Goal: Information Seeking & Learning: Learn about a topic

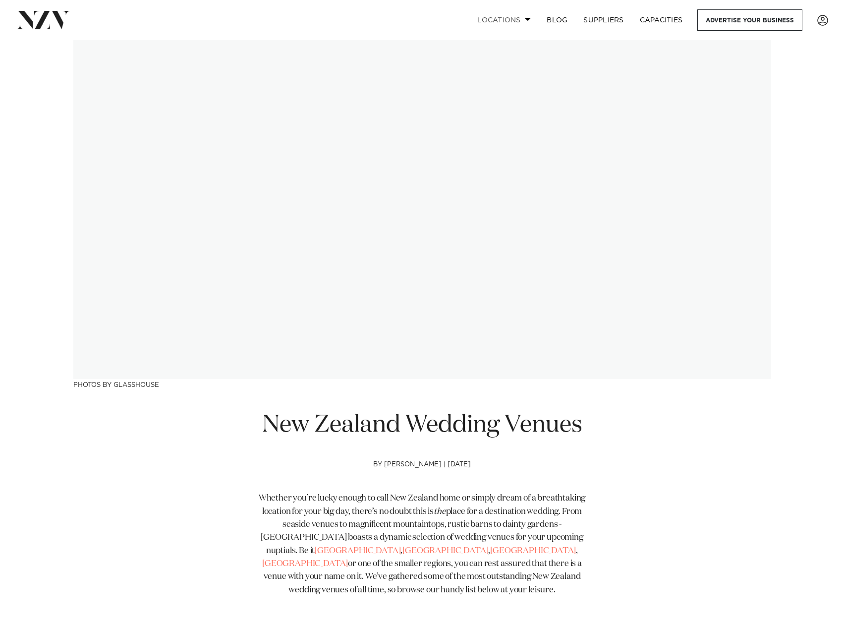
click at [522, 20] on link "Locations" at bounding box center [504, 19] width 69 height 21
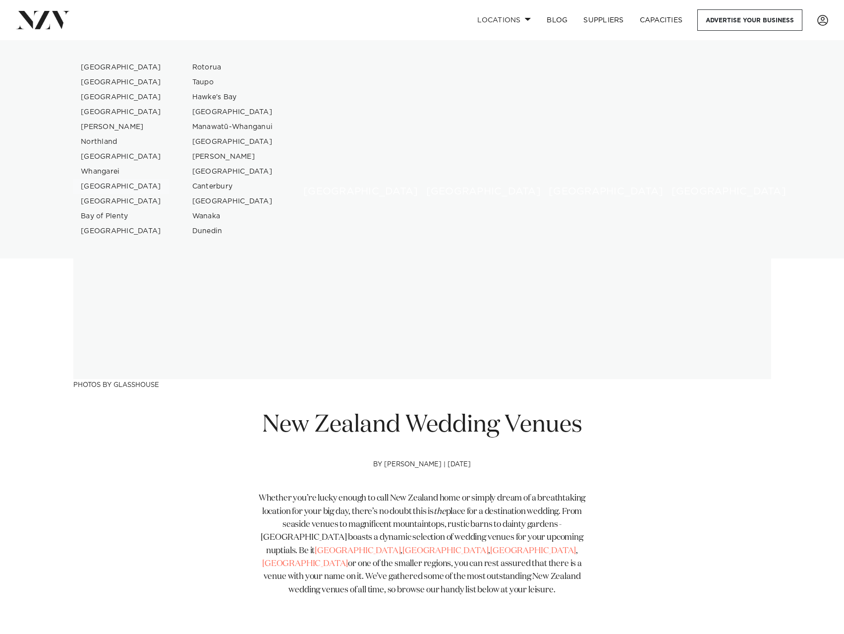
click at [125, 187] on link "[GEOGRAPHIC_DATA]" at bounding box center [121, 186] width 97 height 15
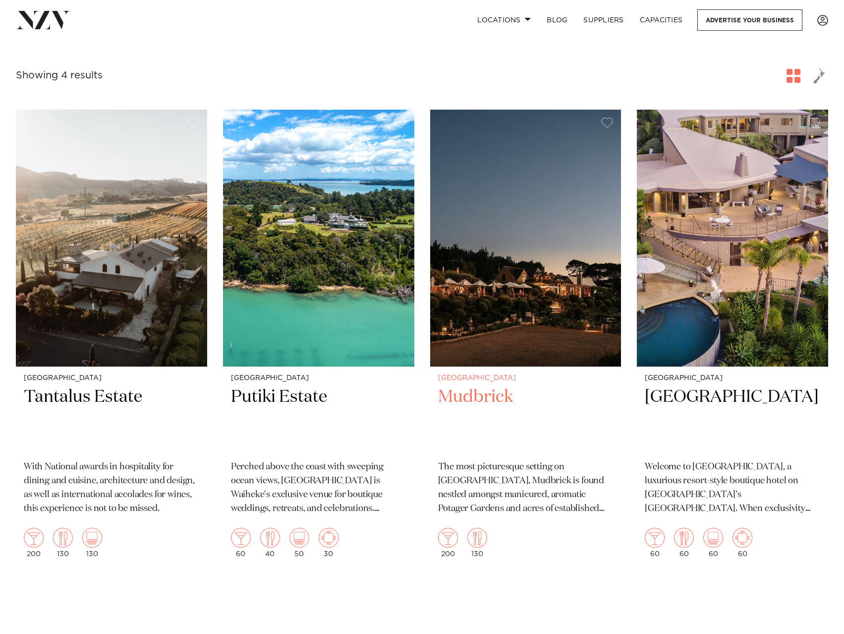
scroll to position [397, 0]
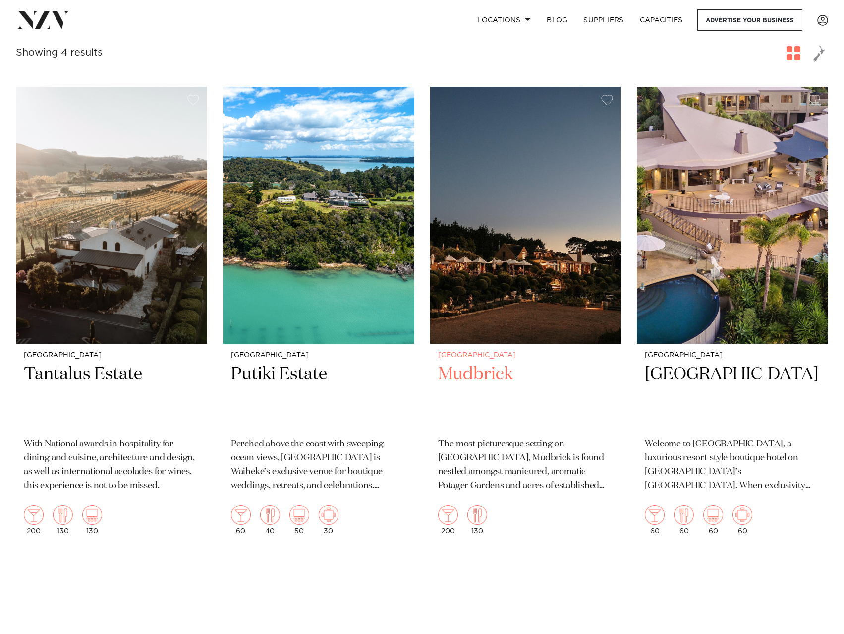
click at [519, 275] on img at bounding box center [525, 215] width 191 height 257
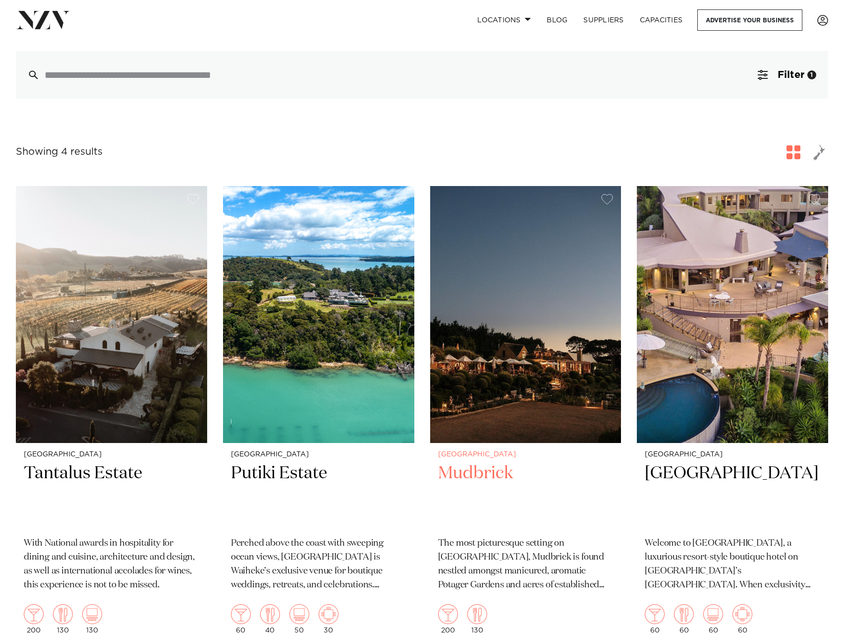
scroll to position [0, 0]
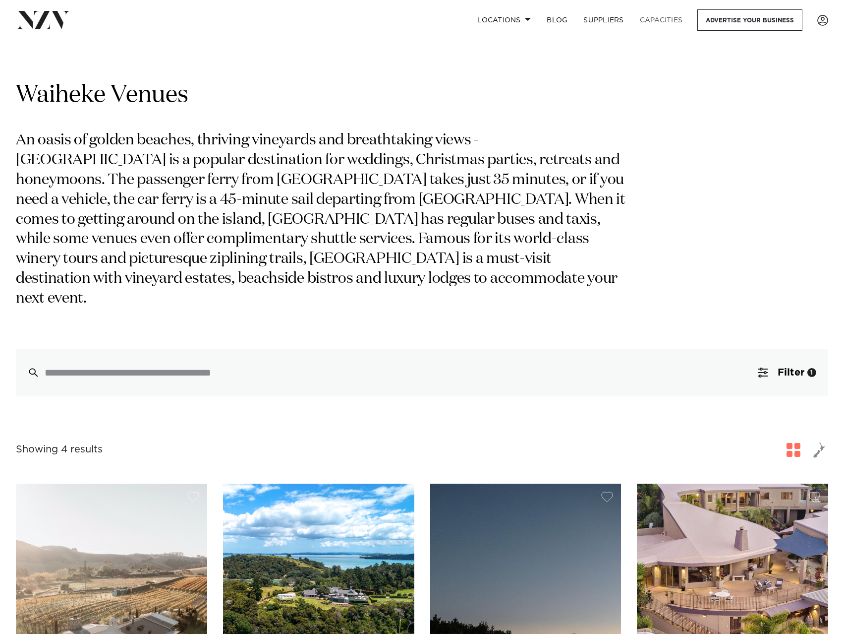
click at [667, 22] on link "Capacities" at bounding box center [661, 19] width 59 height 21
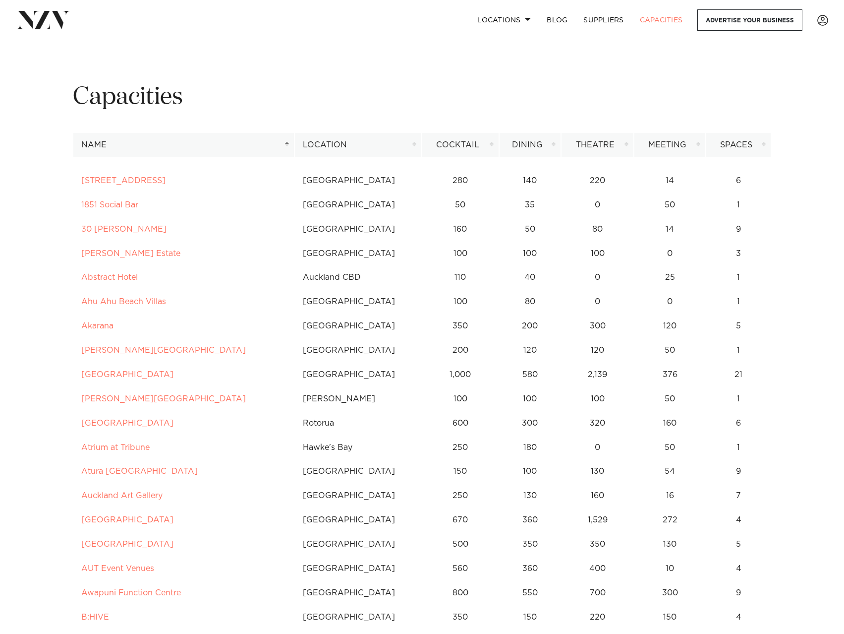
click at [359, 145] on th "Location" at bounding box center [358, 145] width 127 height 24
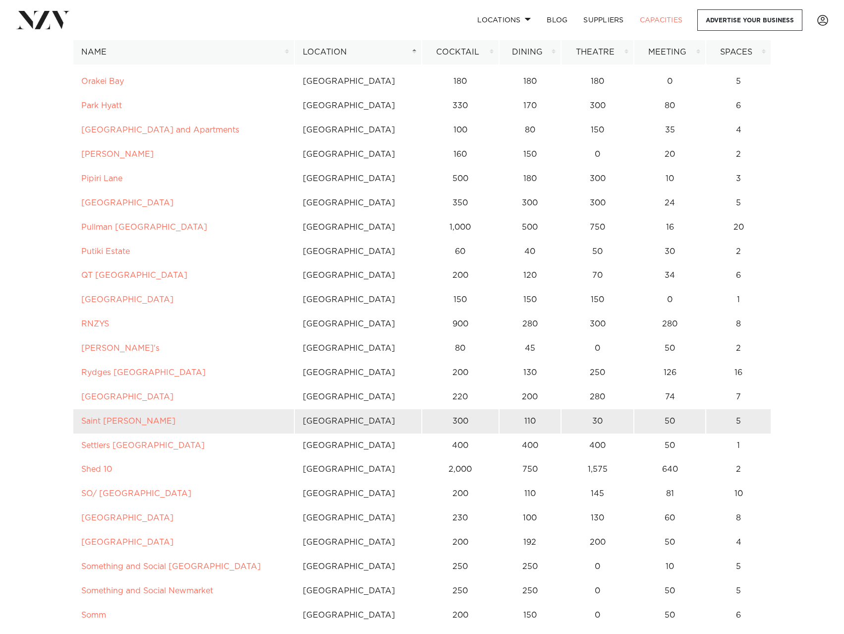
scroll to position [1785, 0]
